Goal: Information Seeking & Learning: Learn about a topic

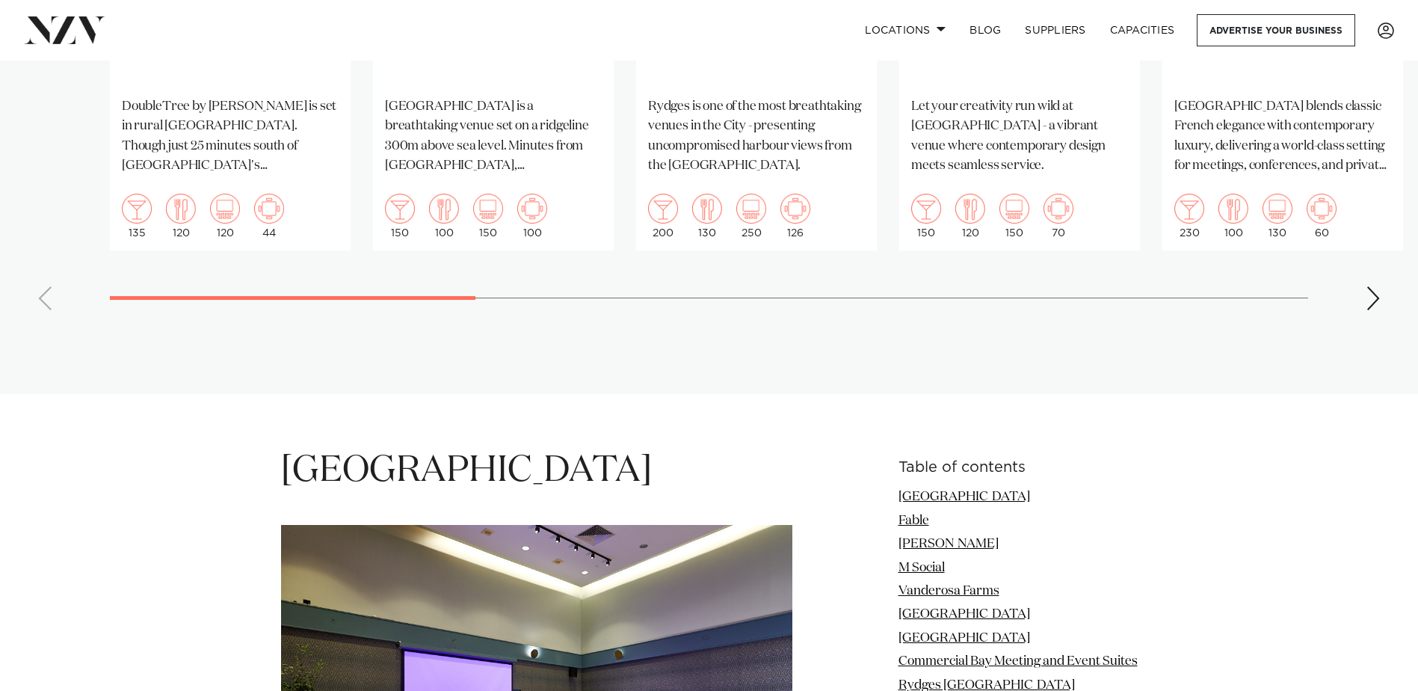
scroll to position [1271, 0]
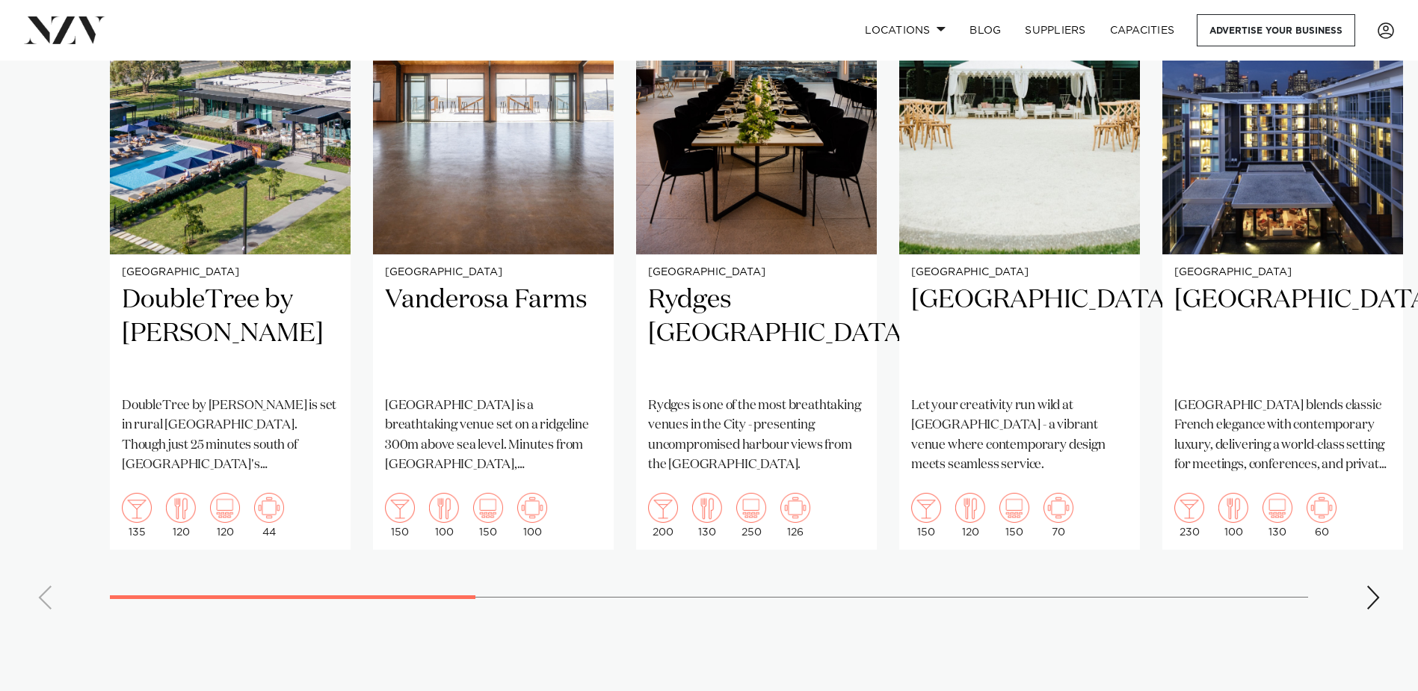
click at [1379, 585] on div "Next slide" at bounding box center [1373, 597] width 15 height 24
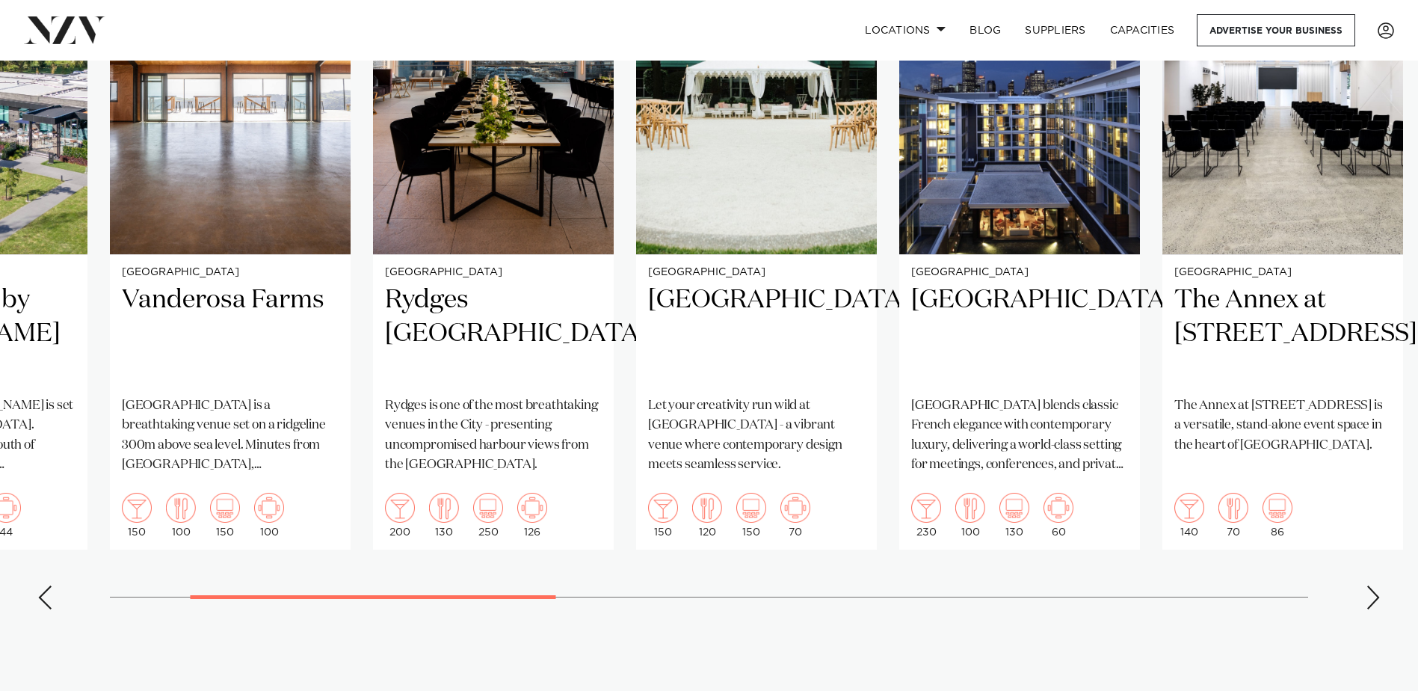
click at [1379, 585] on div "Next slide" at bounding box center [1373, 597] width 15 height 24
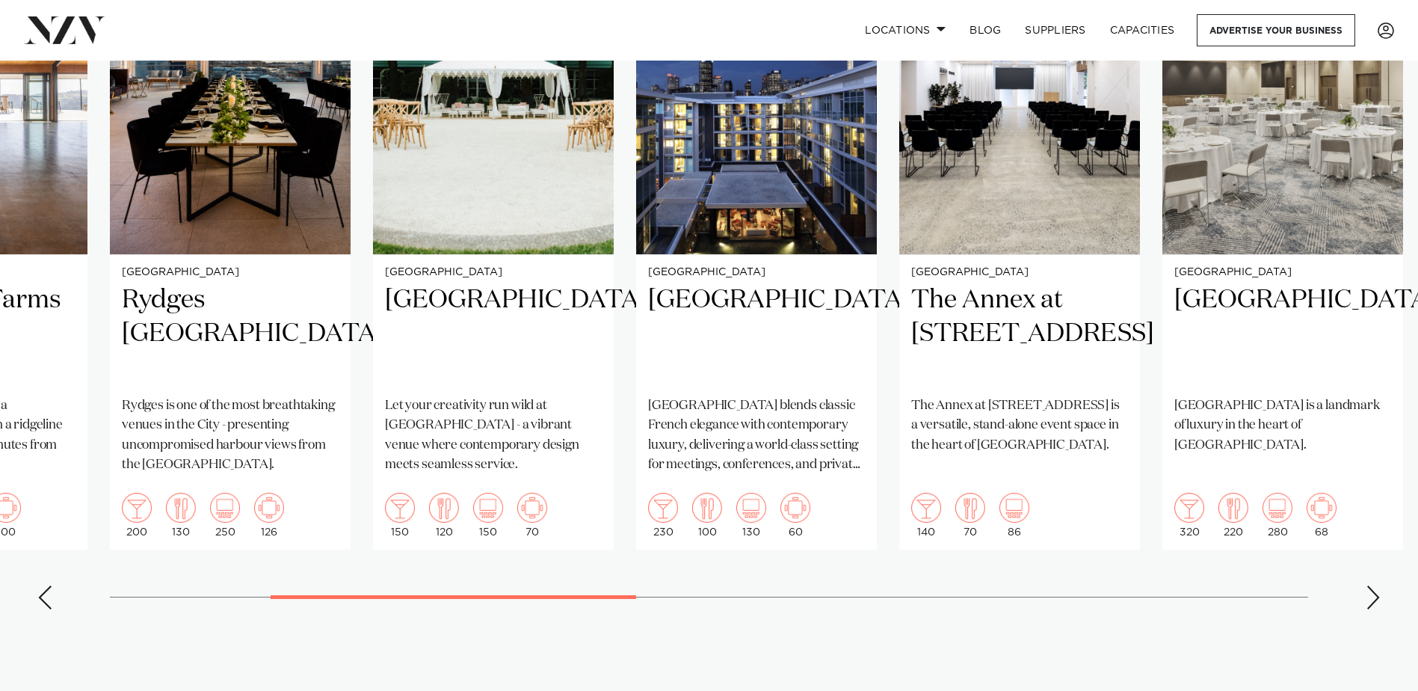
click at [1379, 585] on div "Next slide" at bounding box center [1373, 597] width 15 height 24
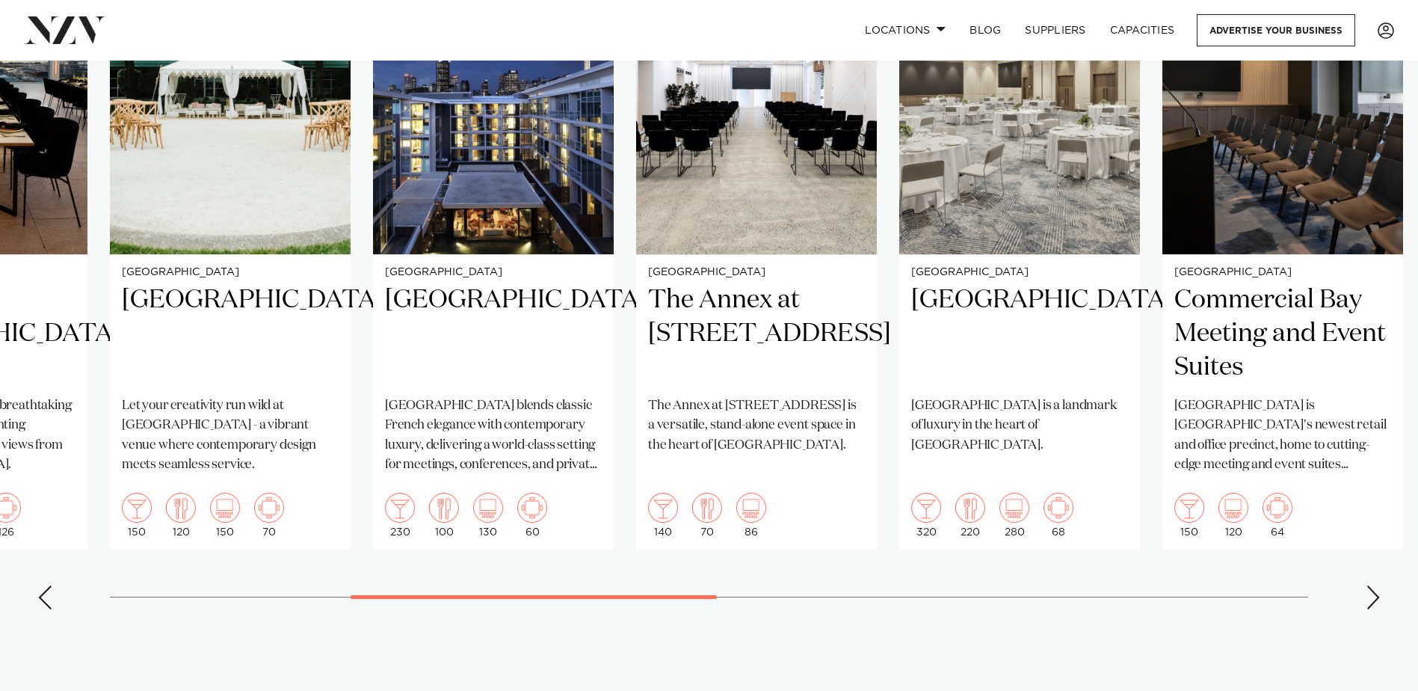
click at [1379, 585] on div "Next slide" at bounding box center [1373, 597] width 15 height 24
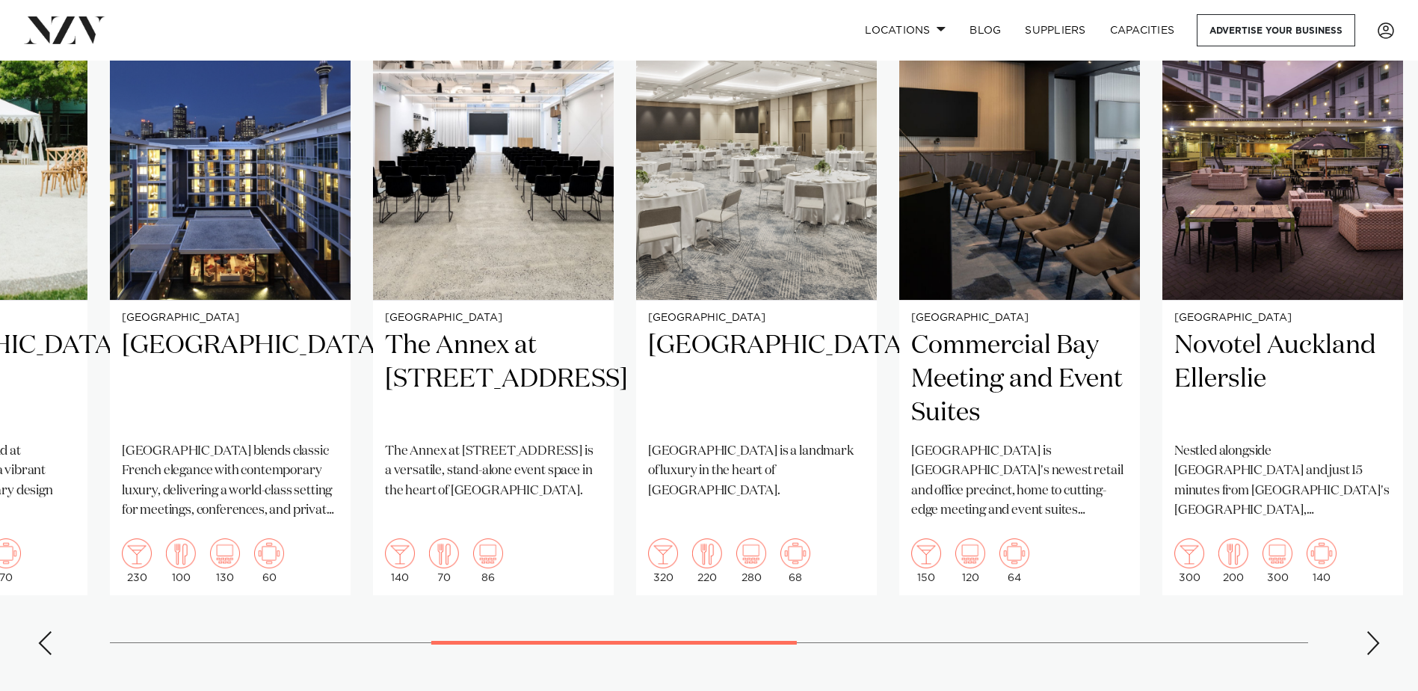
scroll to position [1121, 0]
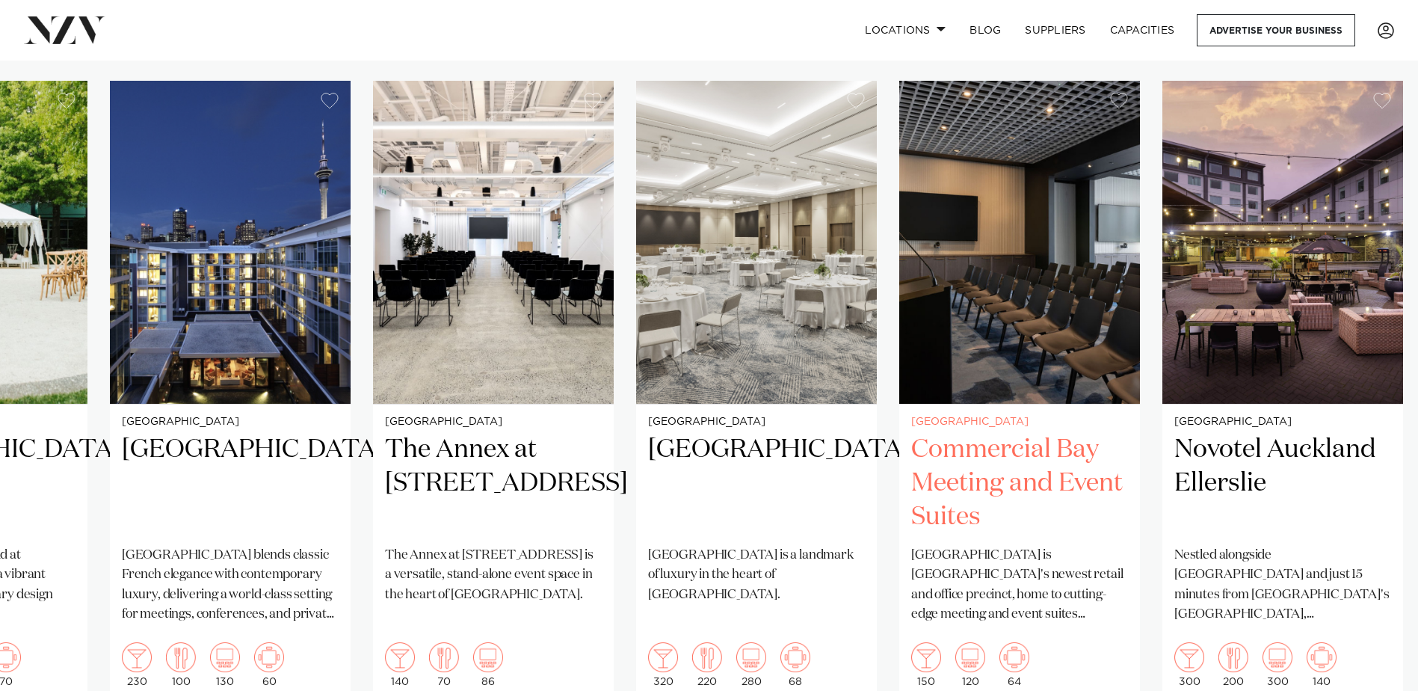
click at [984, 433] on h2 "Commercial Bay Meeting and Event Suites" at bounding box center [1019, 483] width 217 height 101
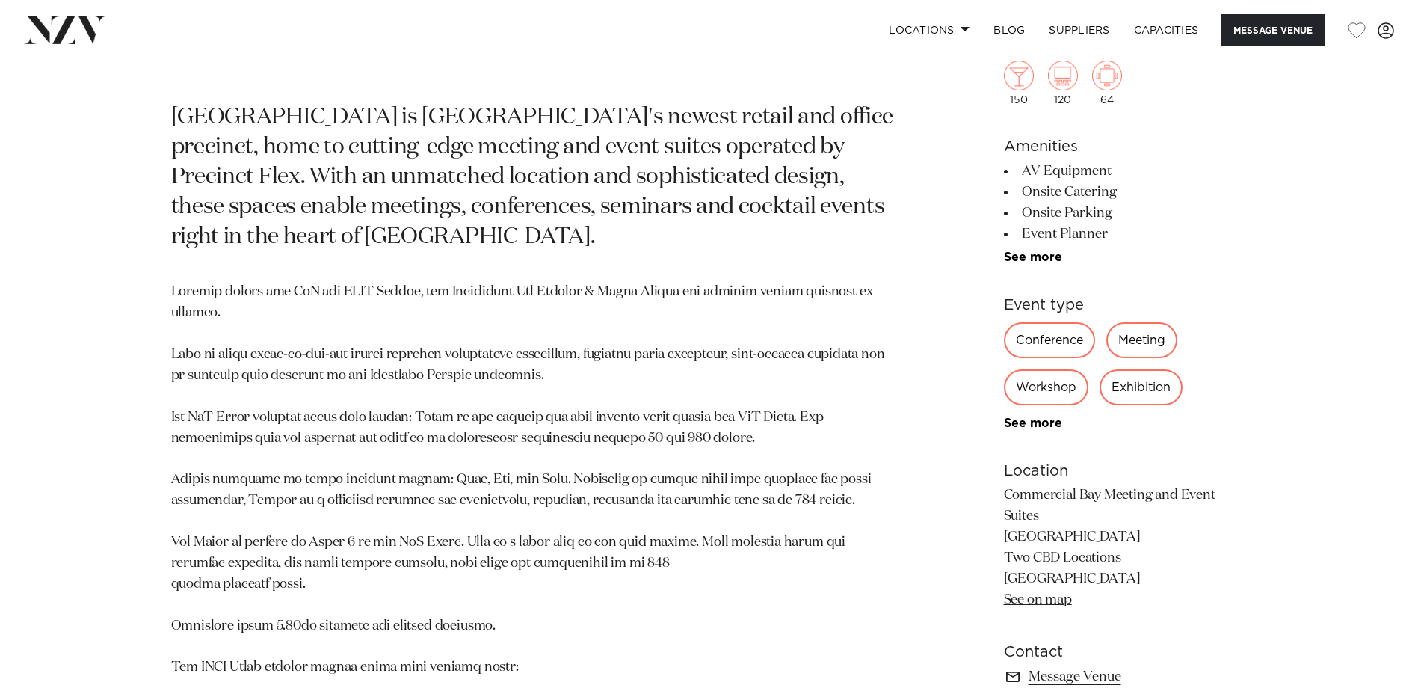
scroll to position [897, 0]
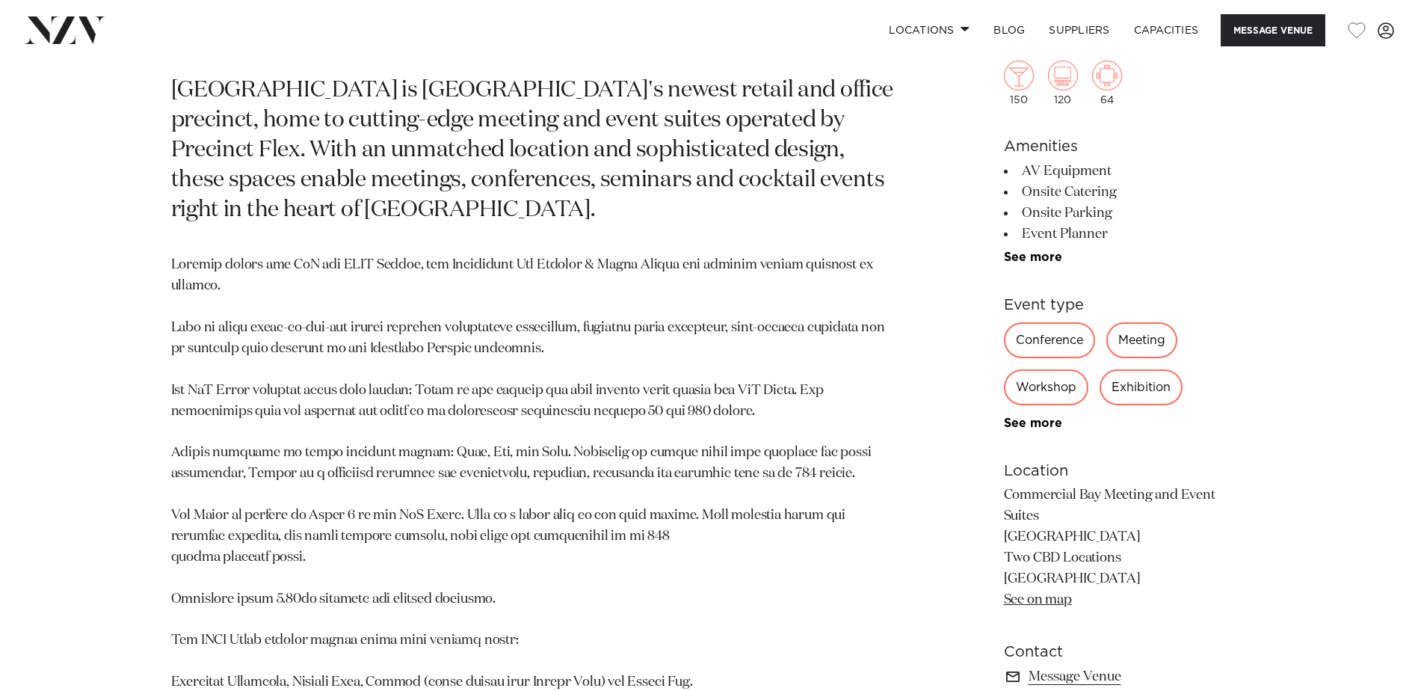
click at [1142, 339] on div "Meeting" at bounding box center [1141, 340] width 71 height 36
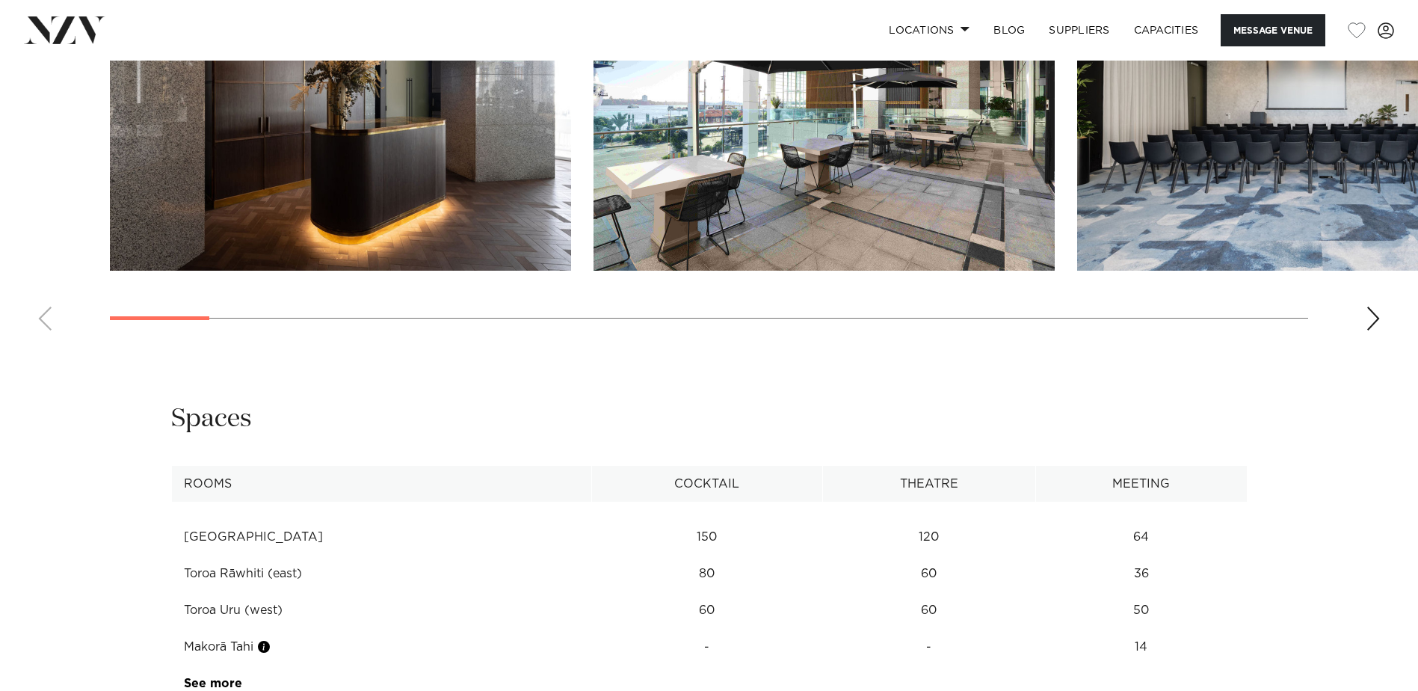
scroll to position [2093, 0]
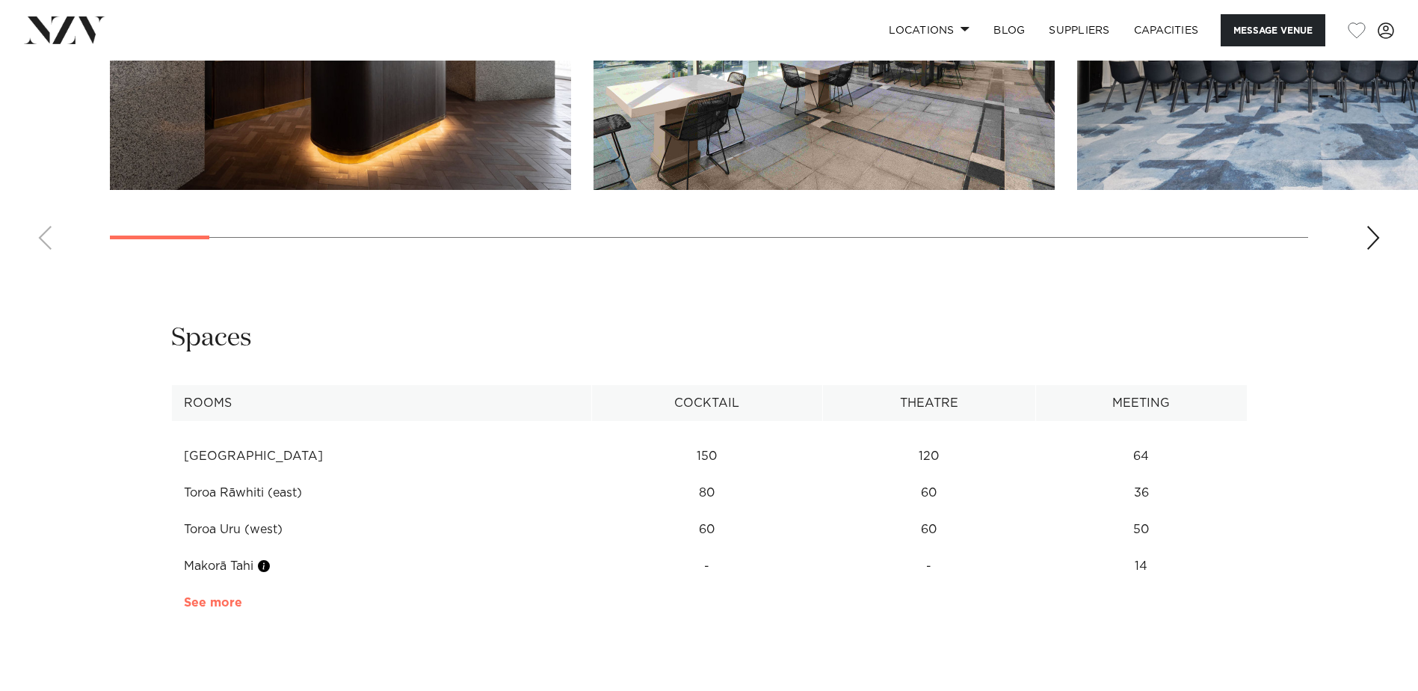
click at [211, 597] on link "See more" at bounding box center [242, 603] width 117 height 12
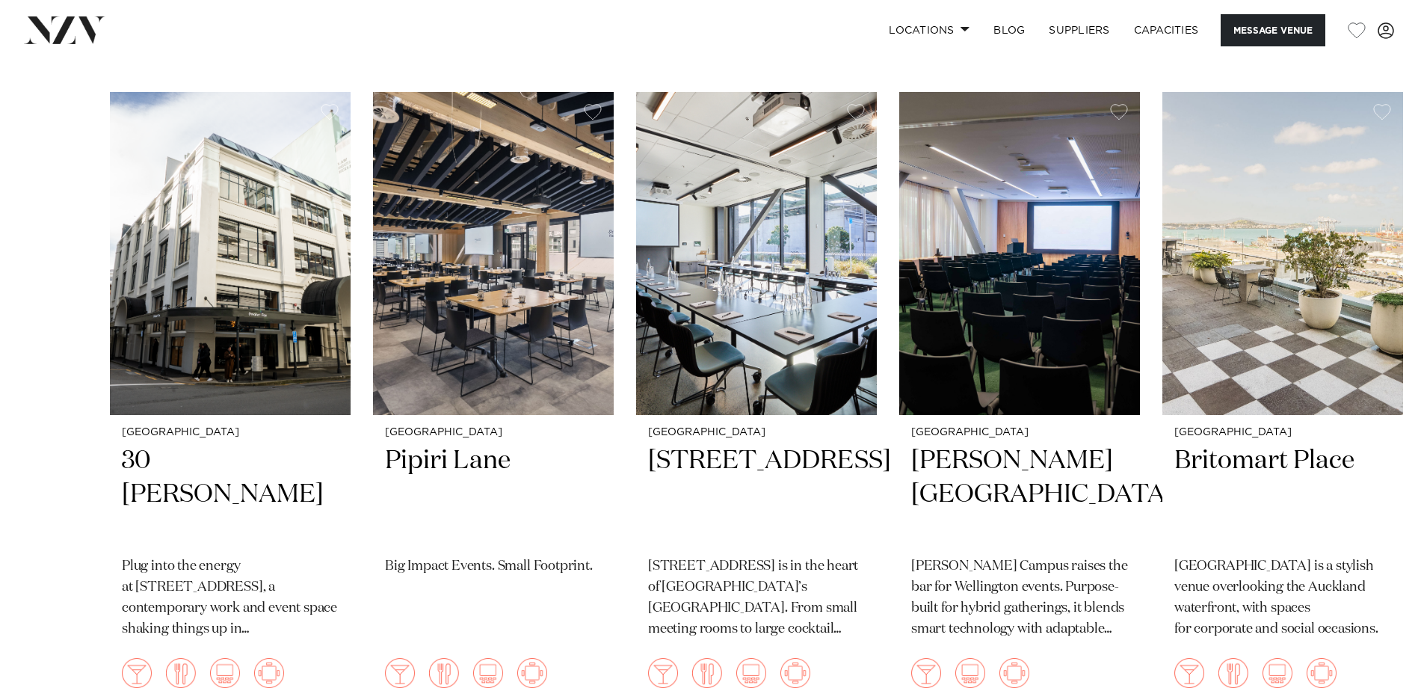
scroll to position [3471, 0]
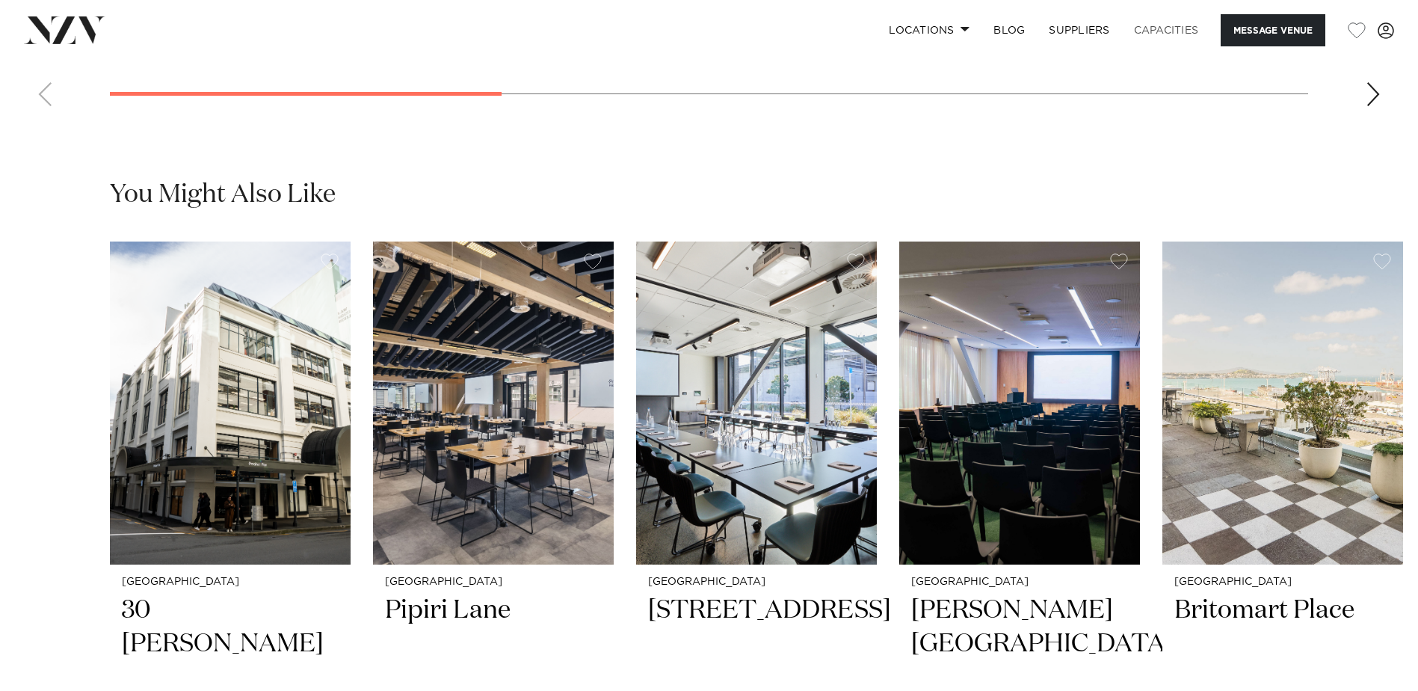
click at [1156, 25] on link "Capacities" at bounding box center [1166, 30] width 89 height 32
click at [1242, 395] on img "5 / 6" at bounding box center [1282, 402] width 241 height 323
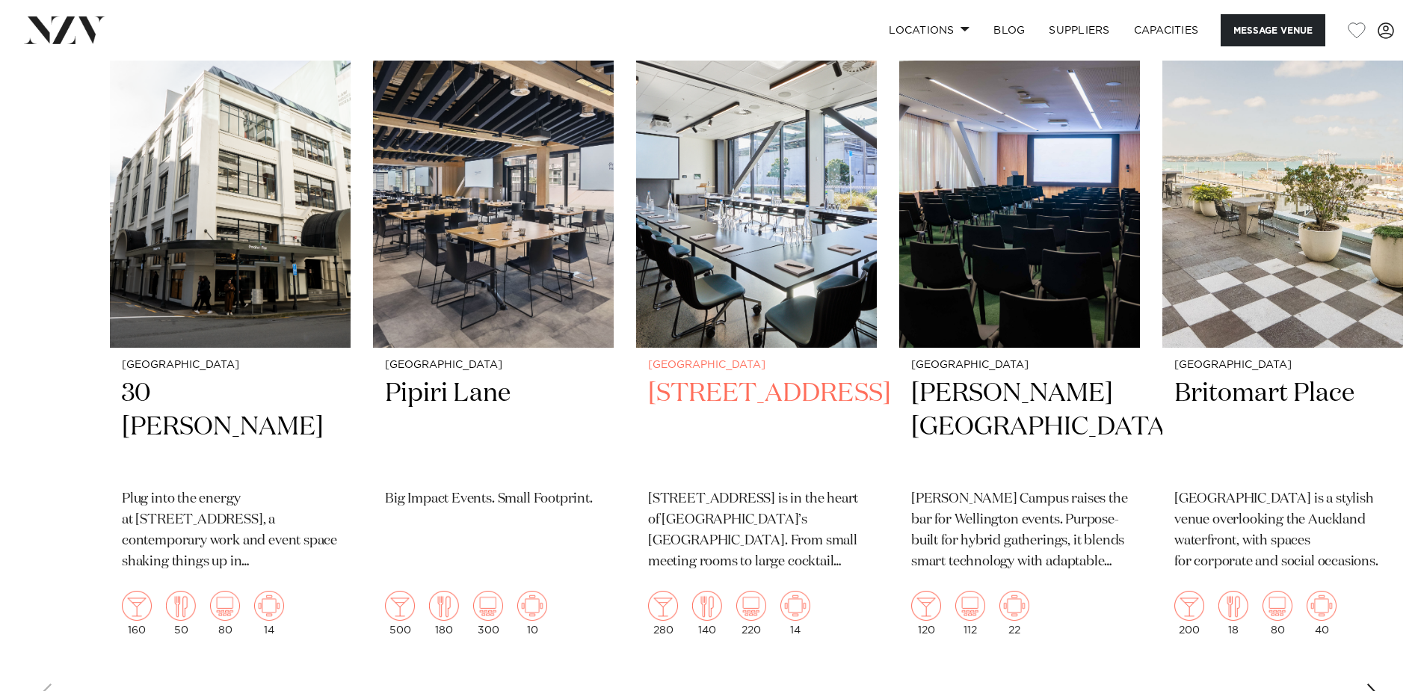
scroll to position [3695, 0]
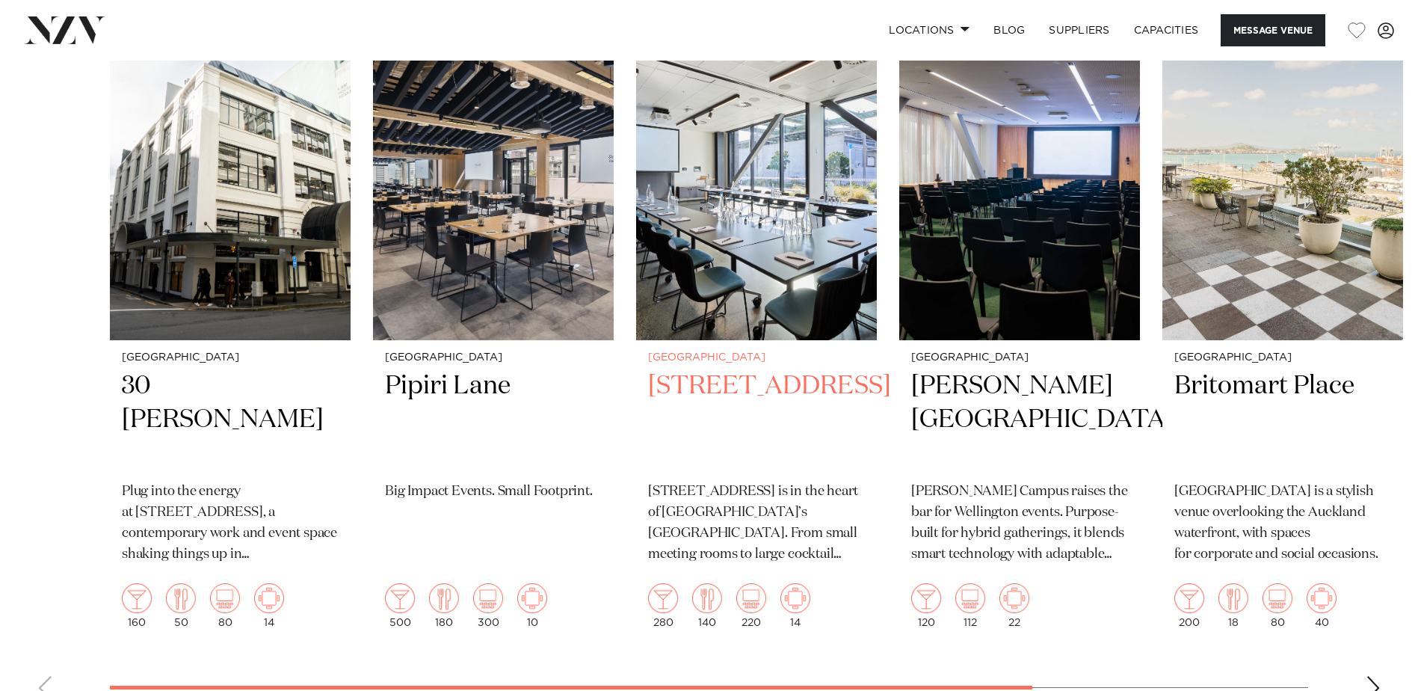
click at [723, 369] on h2 "[STREET_ADDRESS]" at bounding box center [756, 419] width 217 height 101
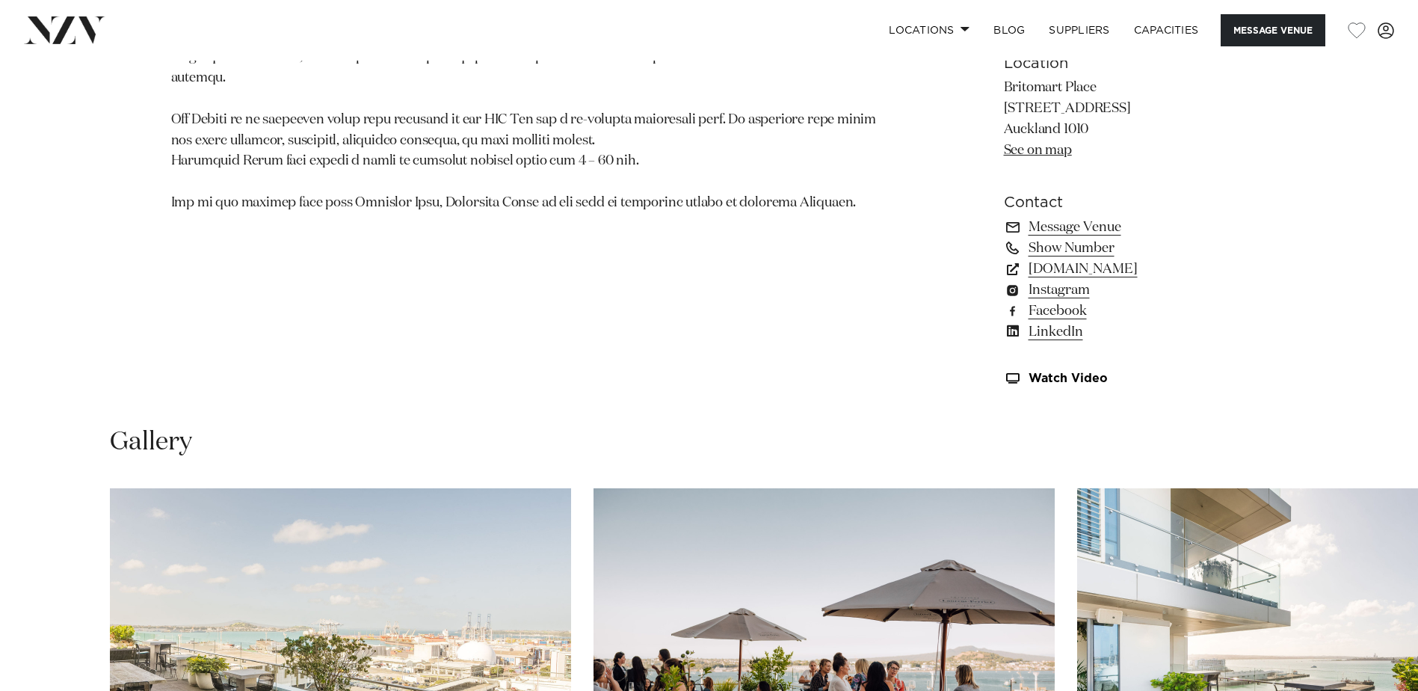
scroll to position [897, 0]
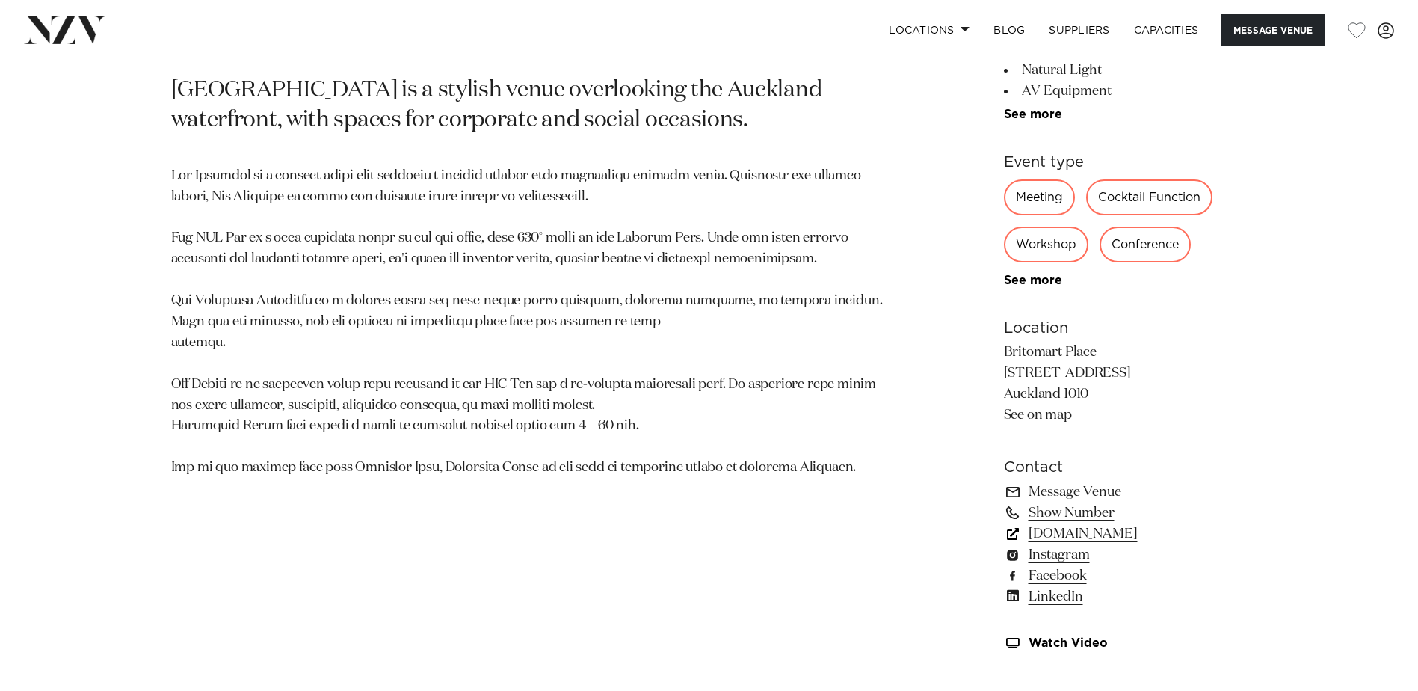
click at [1061, 530] on link "[DOMAIN_NAME]" at bounding box center [1126, 533] width 244 height 21
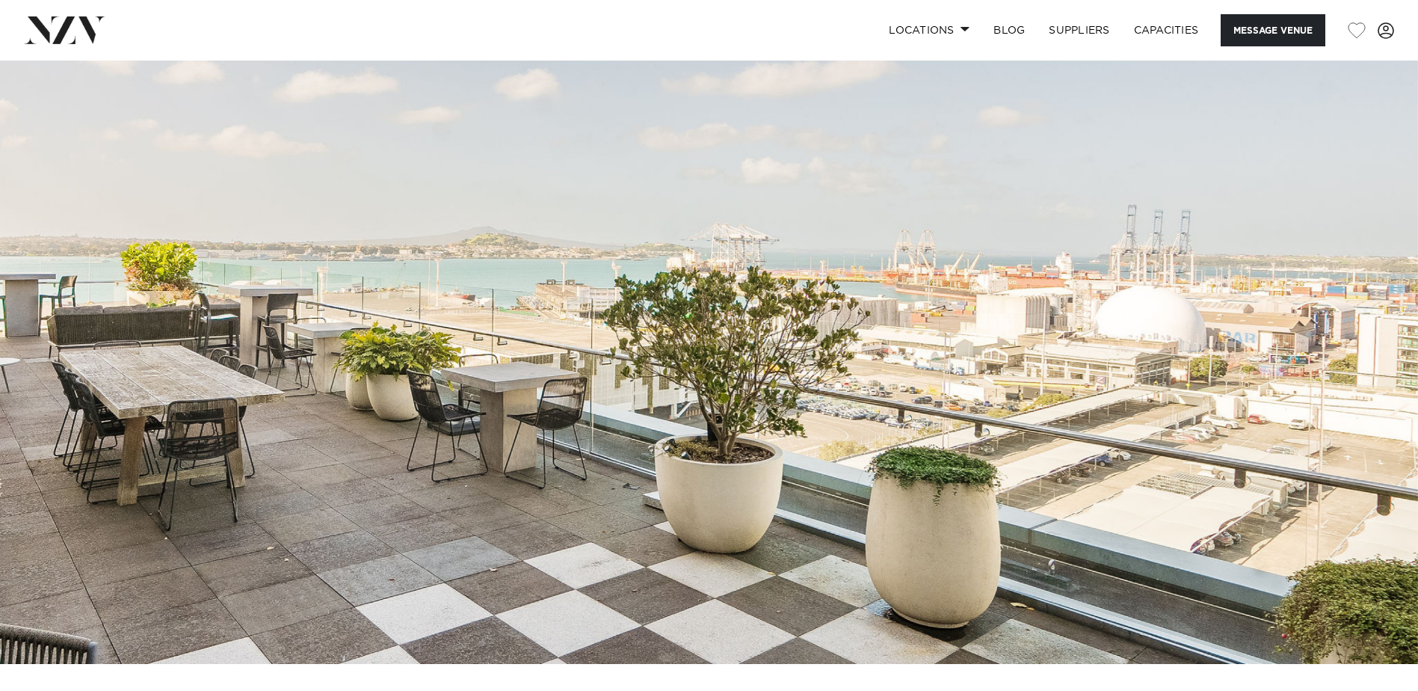
scroll to position [0, 0]
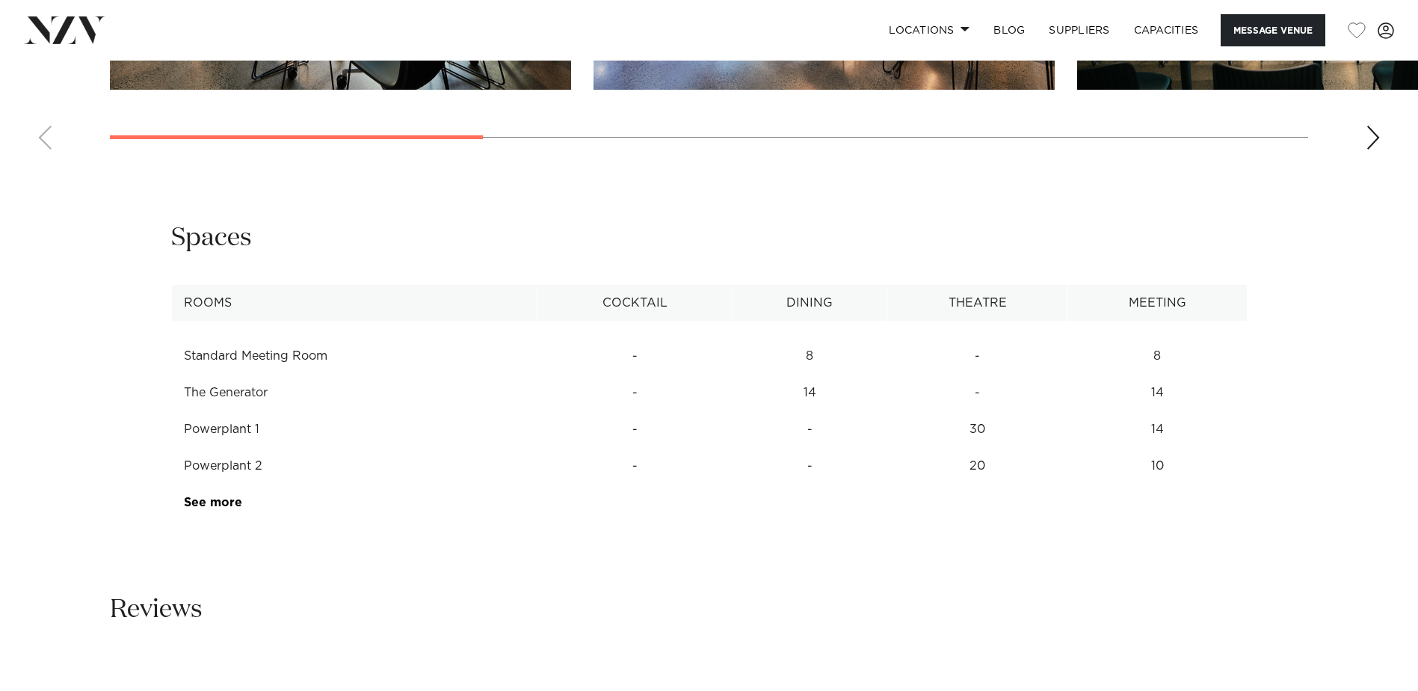
scroll to position [1869, 0]
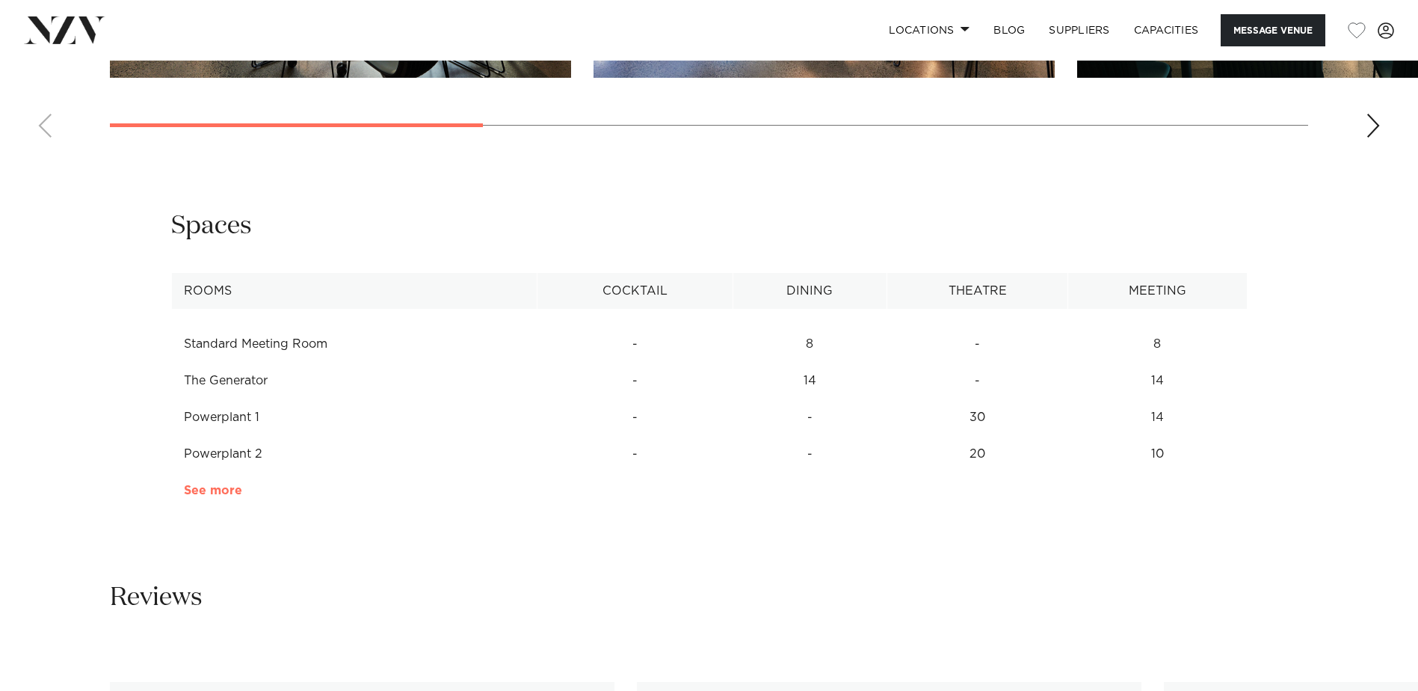
click at [215, 494] on link "See more" at bounding box center [242, 490] width 117 height 12
